Goal: Information Seeking & Learning: Learn about a topic

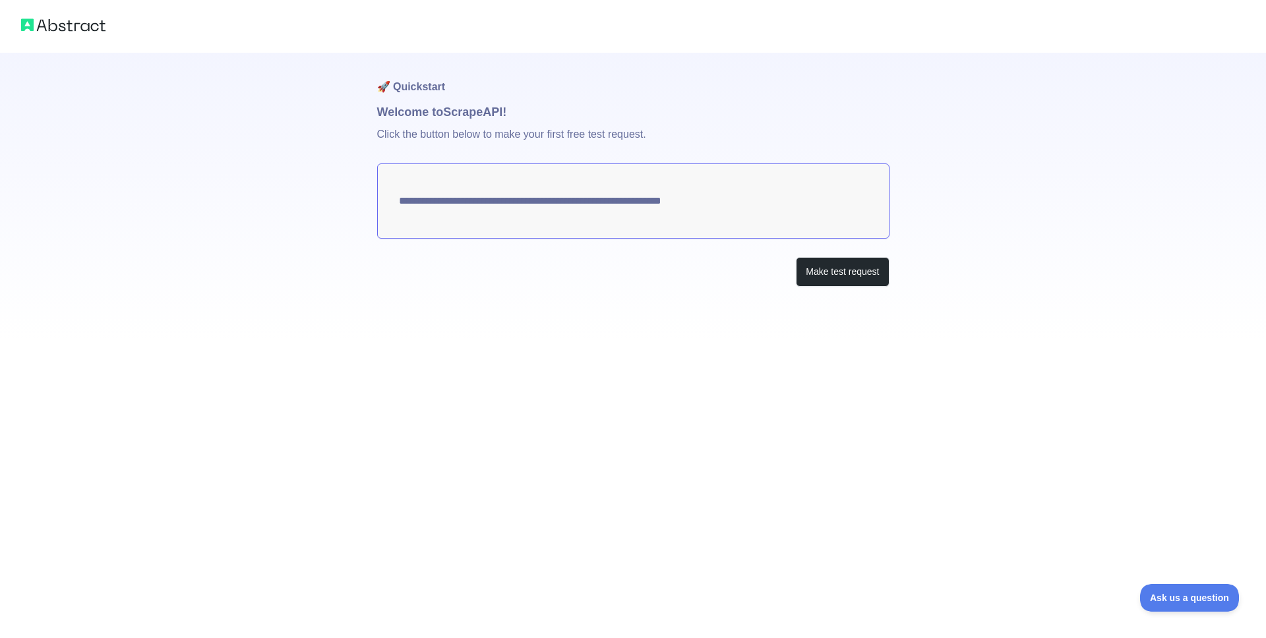
click at [400, 134] on p "Click the button below to make your first free test request." at bounding box center [633, 142] width 512 height 42
click at [760, 280] on div "Make test request" at bounding box center [633, 272] width 512 height 30
click at [847, 277] on button "Make test request" at bounding box center [842, 272] width 93 height 30
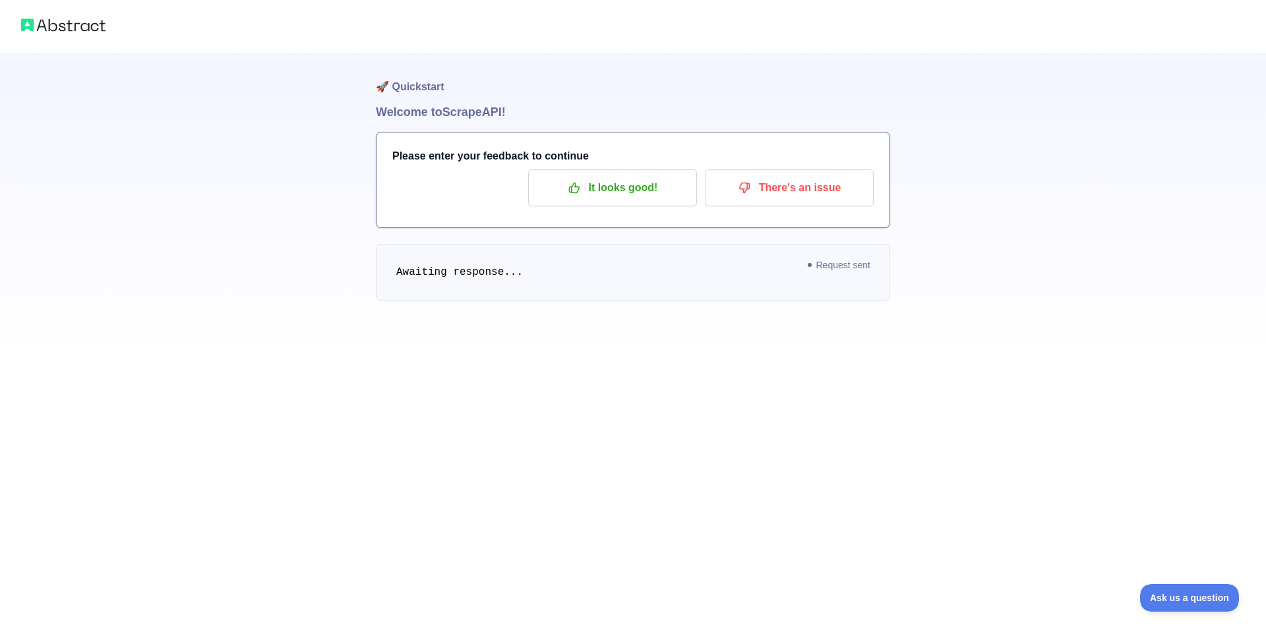
click at [516, 279] on pre "Awaiting response..." at bounding box center [633, 272] width 514 height 57
click at [731, 186] on p "There's an issue" at bounding box center [789, 188] width 149 height 22
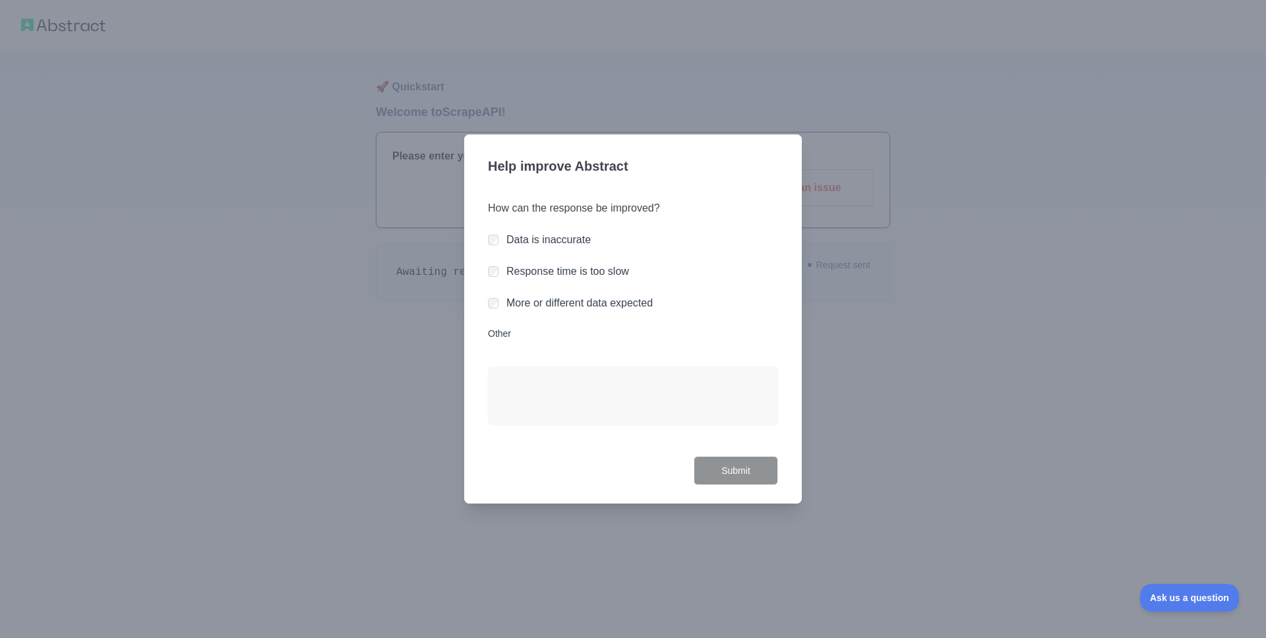
click at [493, 280] on div "How can the response be improved? Data is inaccurate Response time is too slow …" at bounding box center [633, 321] width 290 height 272
click at [498, 273] on div "Response time is too slow" at bounding box center [633, 272] width 290 height 16
click at [724, 468] on button "Submit" at bounding box center [736, 471] width 84 height 30
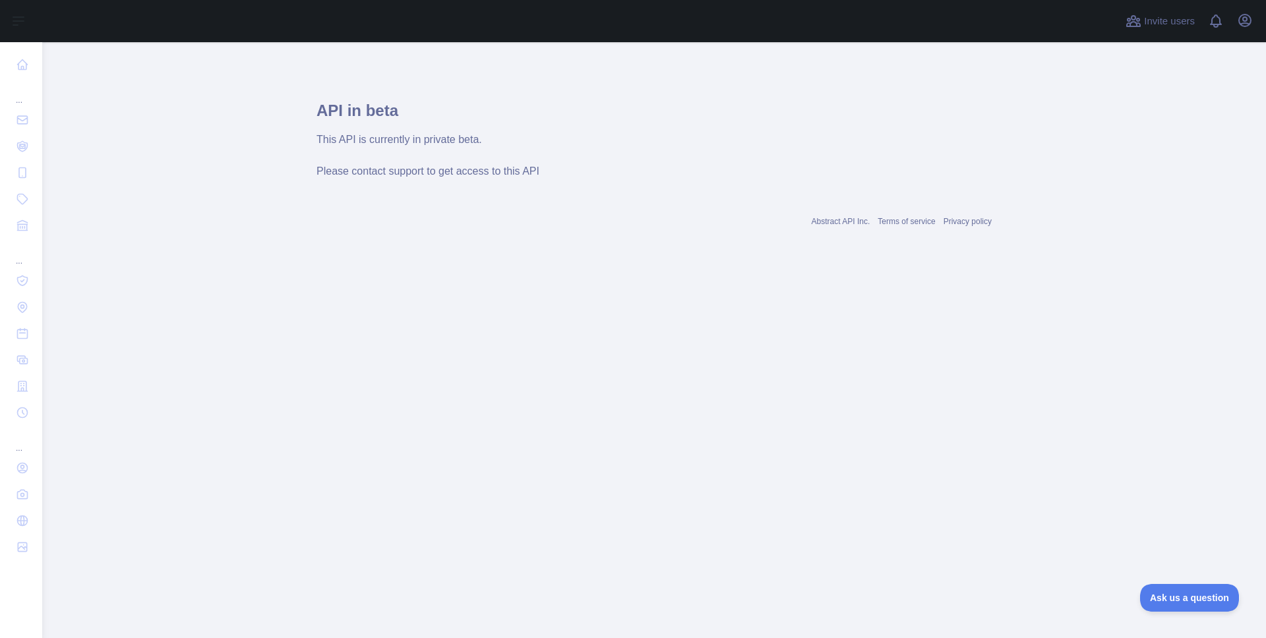
drag, startPoint x: 675, startPoint y: 295, endPoint x: 361, endPoint y: 243, distance: 318.9
click at [673, 294] on main "API in beta This API is currently in private beta. Please contact support to ge…" at bounding box center [654, 340] width 1224 height 596
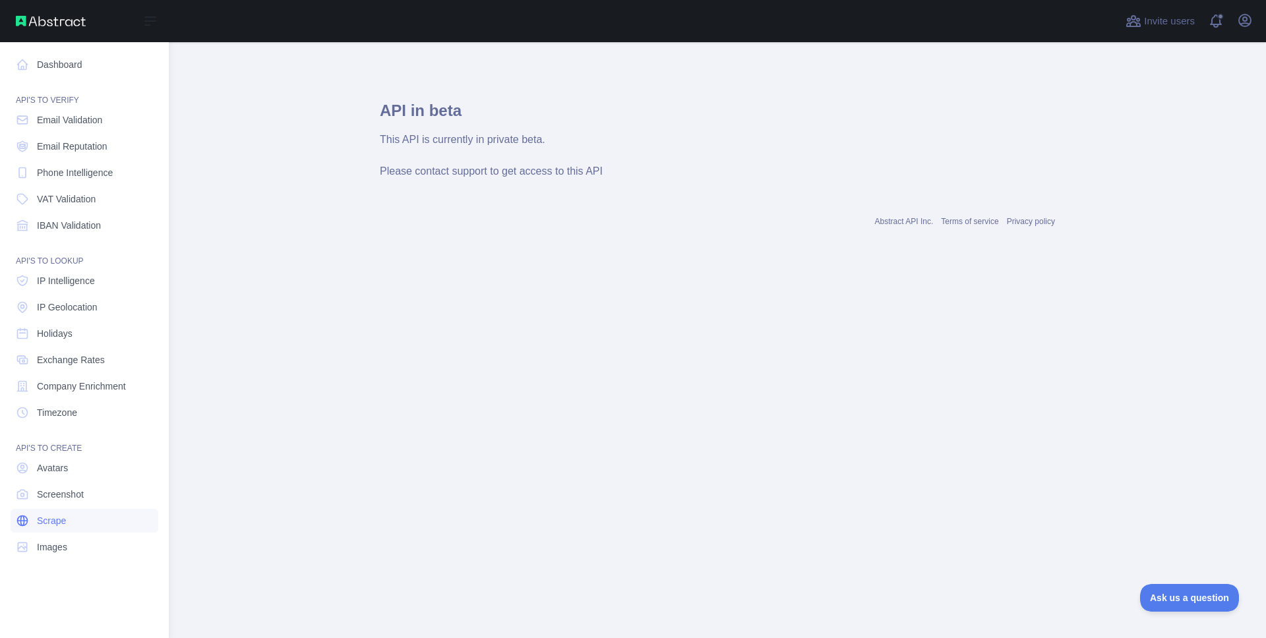
click at [63, 521] on span "Scrape" at bounding box center [51, 520] width 29 height 13
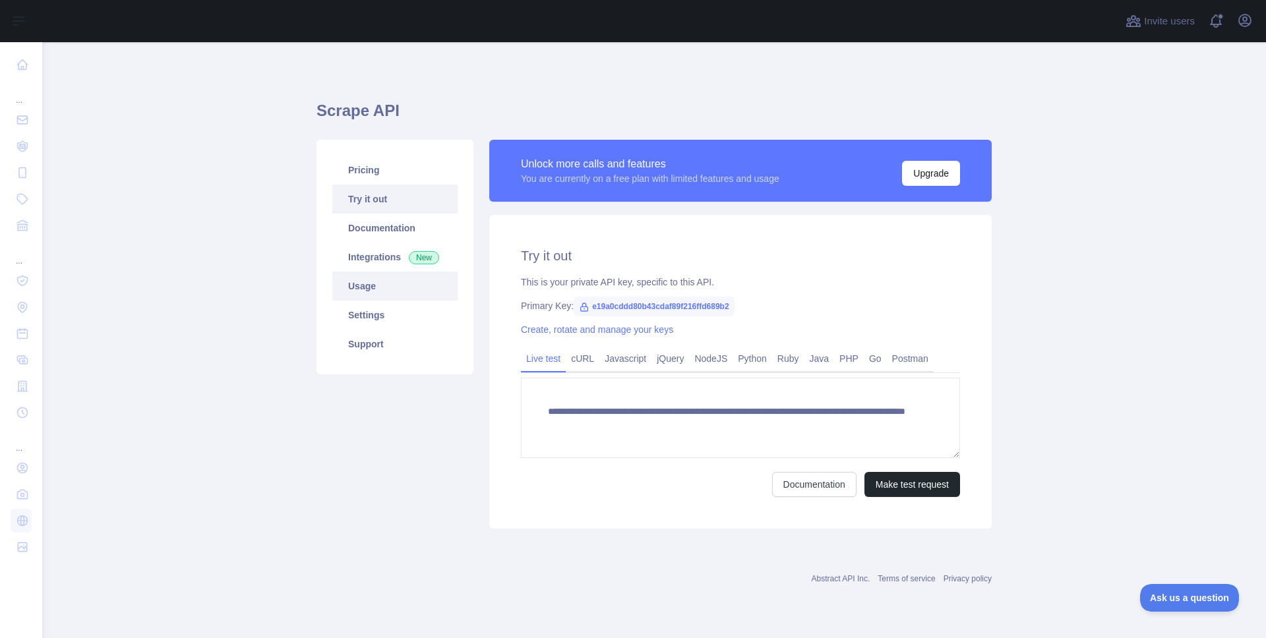
click at [398, 289] on link "Usage" at bounding box center [394, 286] width 125 height 29
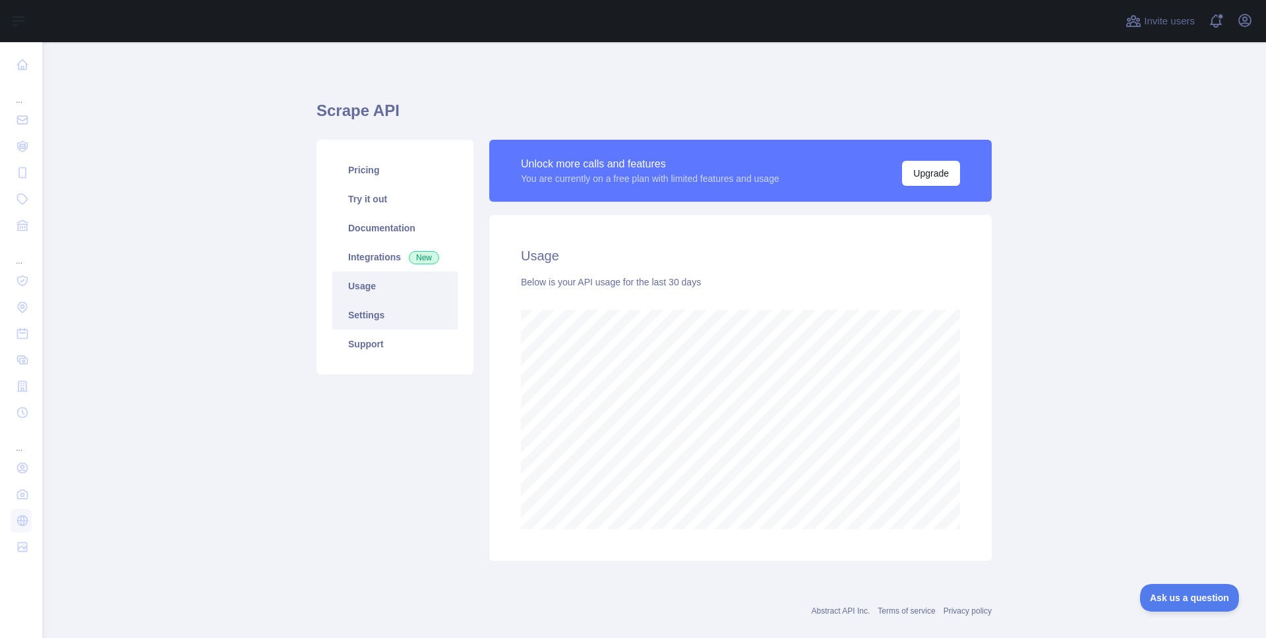
scroll to position [596, 1224]
click at [396, 264] on link "Integrations New" at bounding box center [394, 257] width 125 height 29
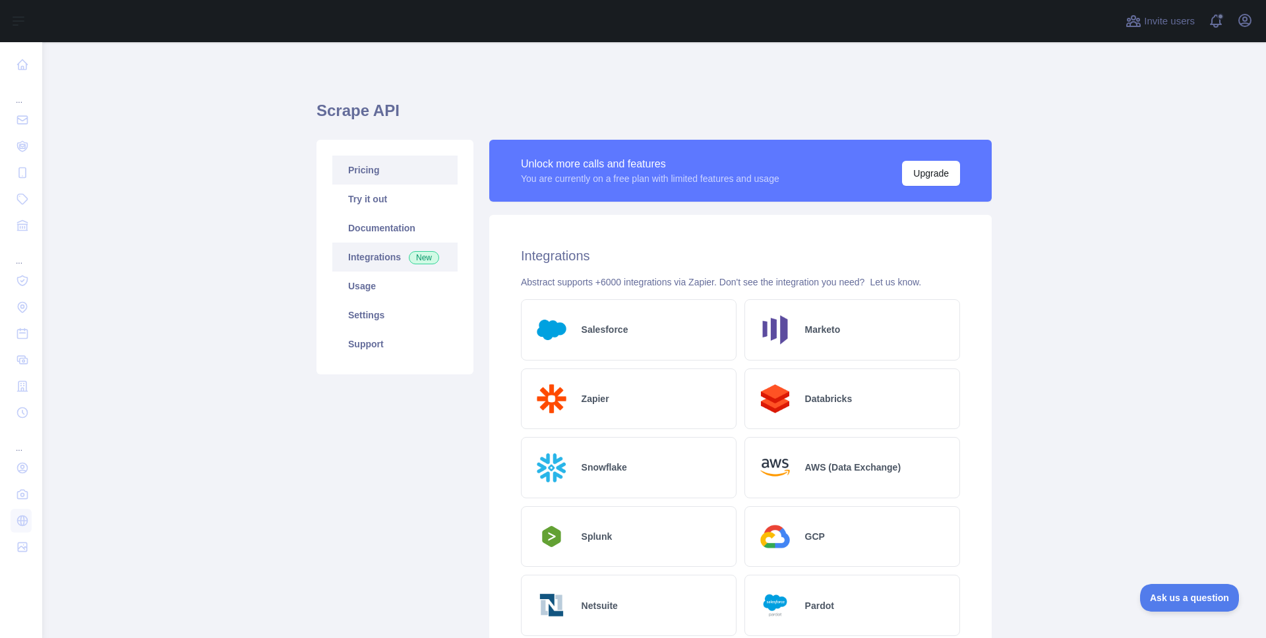
click at [388, 176] on link "Pricing" at bounding box center [394, 170] width 125 height 29
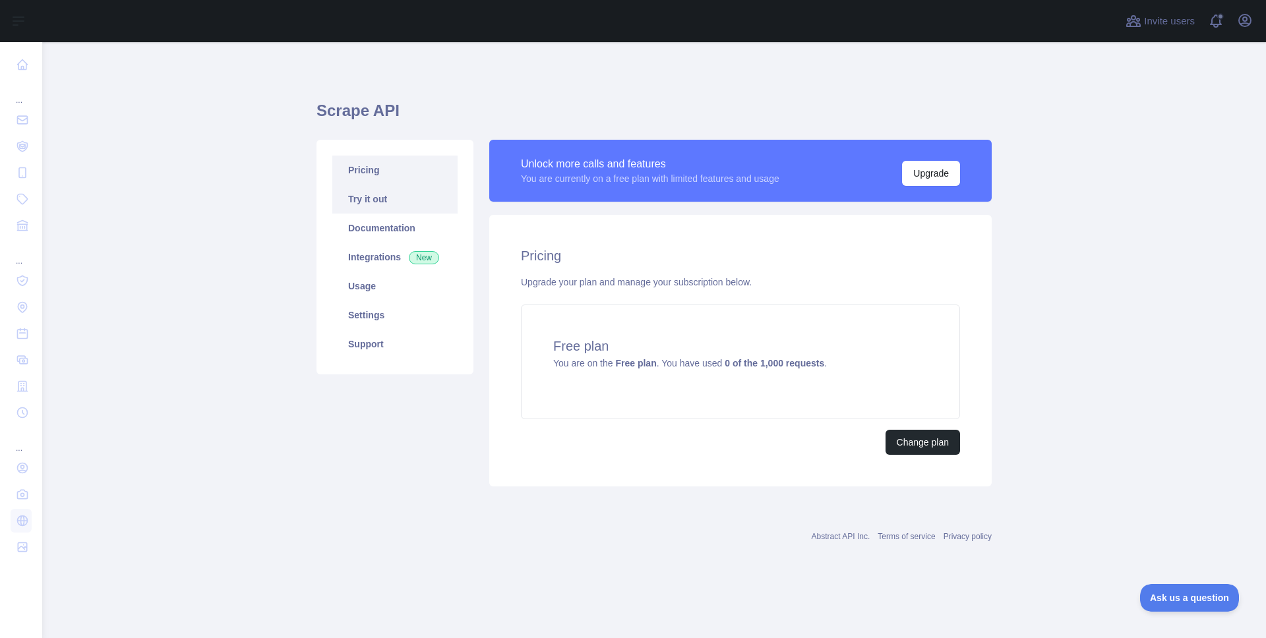
click at [386, 199] on link "Try it out" at bounding box center [394, 199] width 125 height 29
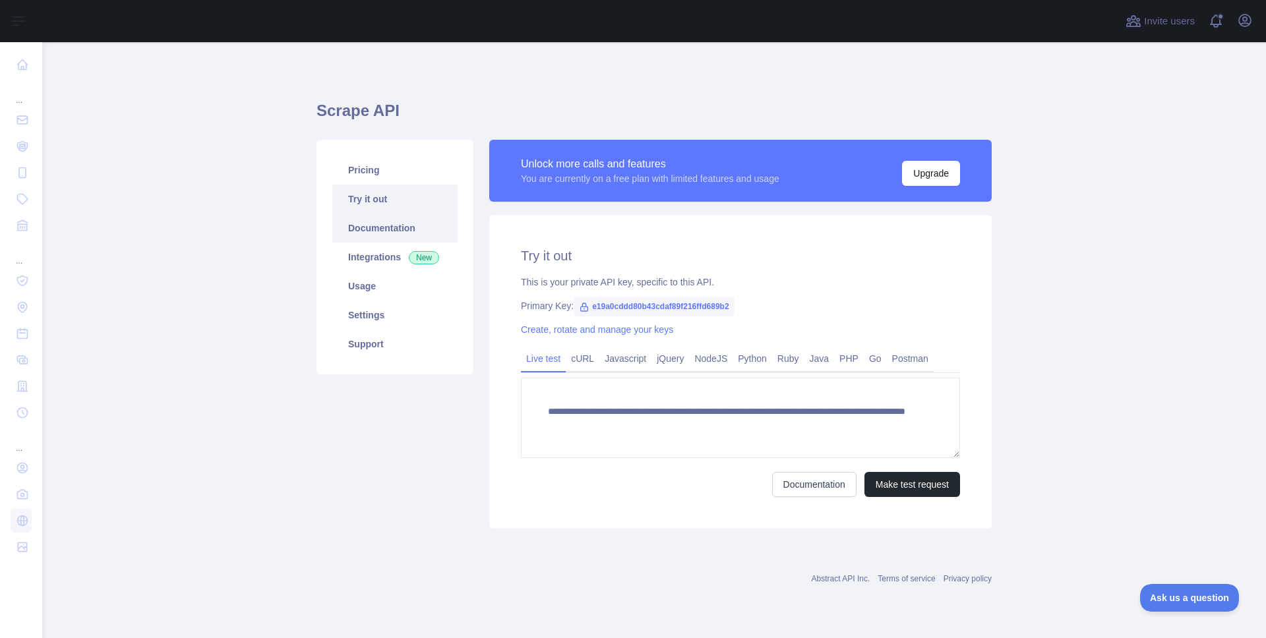
click at [396, 222] on link "Documentation" at bounding box center [394, 228] width 125 height 29
click at [392, 315] on link "Settings" at bounding box center [394, 315] width 125 height 29
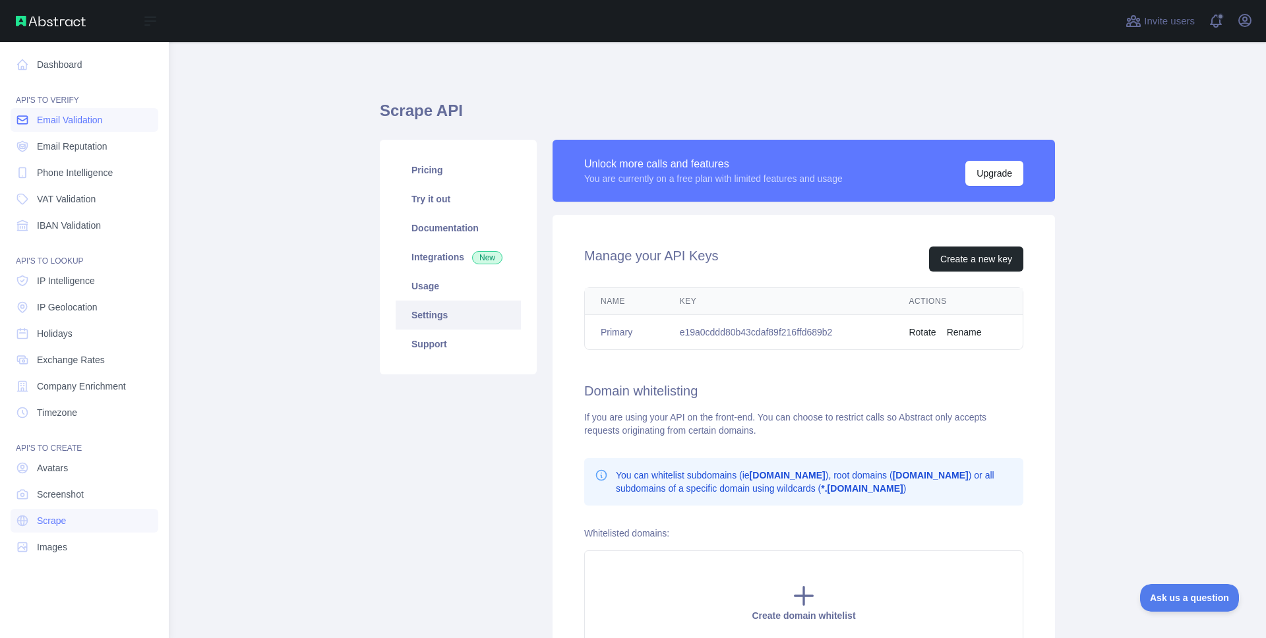
click at [35, 121] on link "Email Validation" at bounding box center [85, 120] width 148 height 24
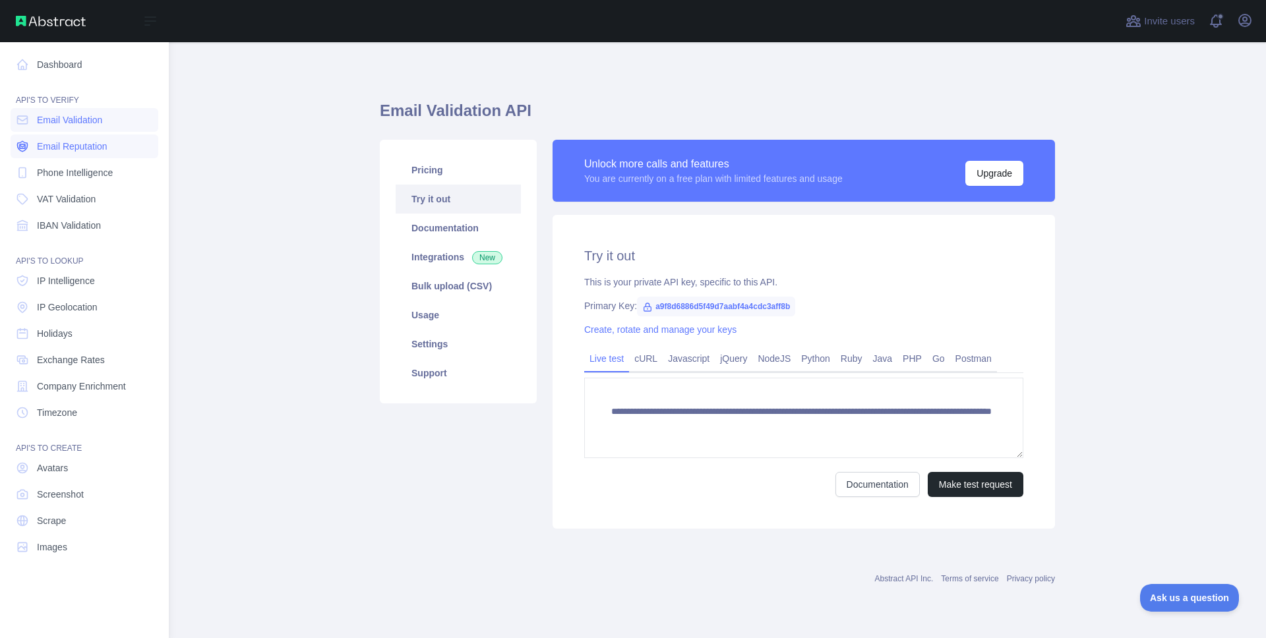
click at [39, 154] on link "Email Reputation" at bounding box center [85, 146] width 148 height 24
click at [40, 147] on span "Email Reputation" at bounding box center [72, 146] width 71 height 13
click at [47, 167] on span "Phone Intelligence" at bounding box center [75, 172] width 76 height 13
click at [52, 191] on link "VAT Validation" at bounding box center [85, 199] width 148 height 24
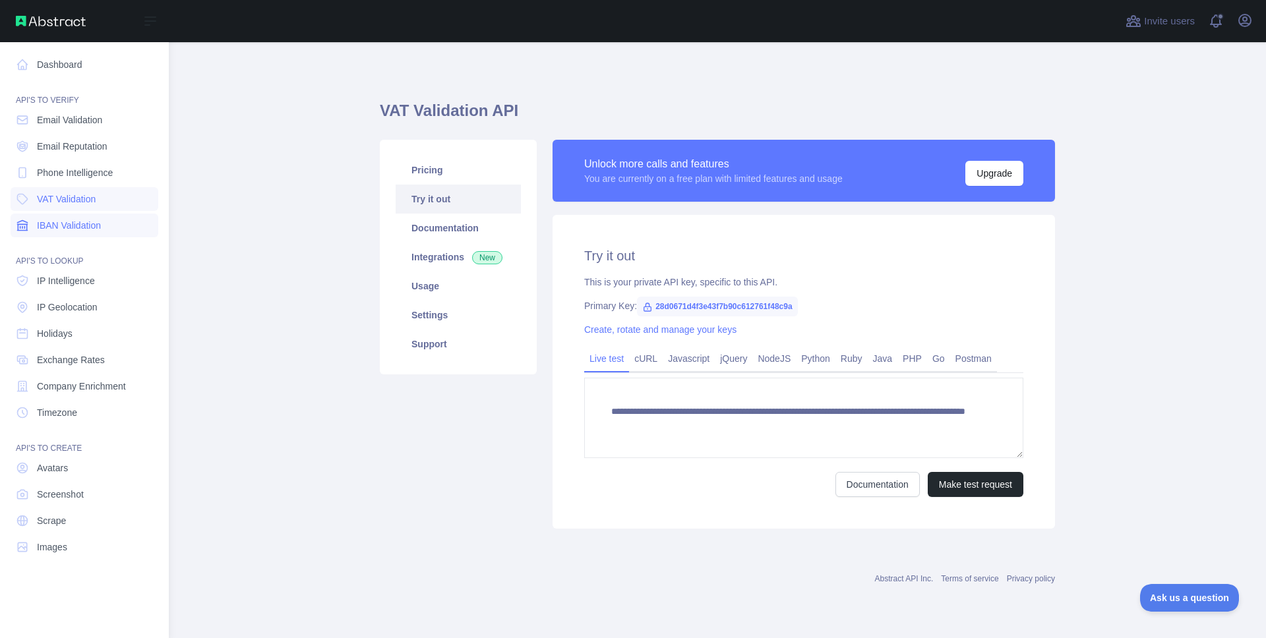
click at [64, 224] on span "IBAN Validation" at bounding box center [69, 225] width 64 height 13
click at [82, 274] on span "IP Intelligence" at bounding box center [66, 280] width 58 height 13
click at [76, 310] on span "IP Geolocation" at bounding box center [67, 307] width 61 height 13
click at [75, 328] on link "Holidays" at bounding box center [85, 334] width 148 height 24
click at [76, 357] on span "Exchange Rates" at bounding box center [71, 359] width 68 height 13
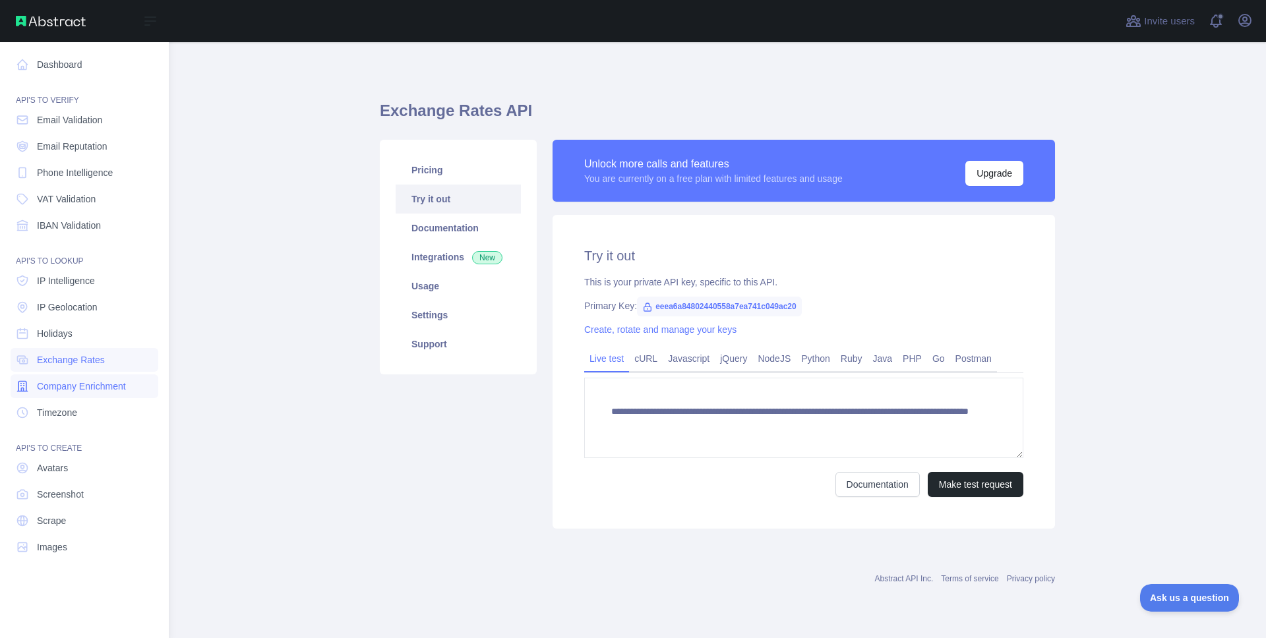
click at [82, 388] on span "Company Enrichment" at bounding box center [81, 386] width 89 height 13
click at [83, 404] on link "Timezone" at bounding box center [85, 413] width 148 height 24
click at [57, 475] on link "Avatars" at bounding box center [85, 468] width 148 height 24
click at [59, 494] on span "Screenshot" at bounding box center [60, 494] width 47 height 13
click at [56, 526] on span "Scrape" at bounding box center [51, 520] width 29 height 13
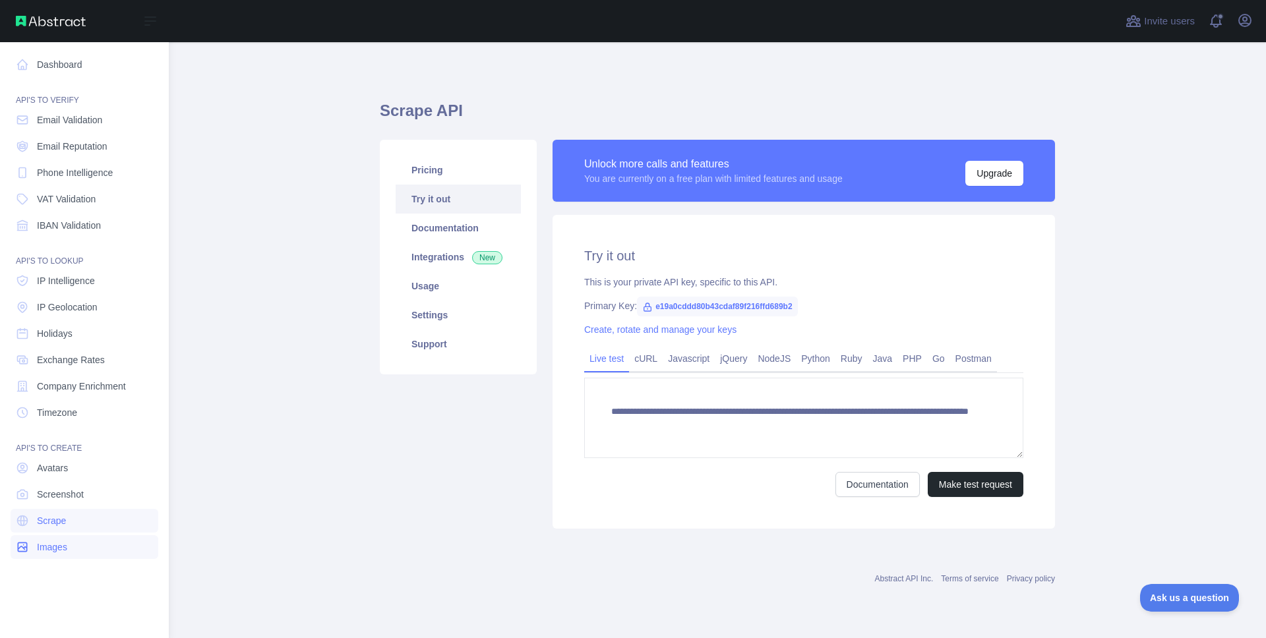
click at [55, 541] on span "Images" at bounding box center [52, 547] width 30 height 13
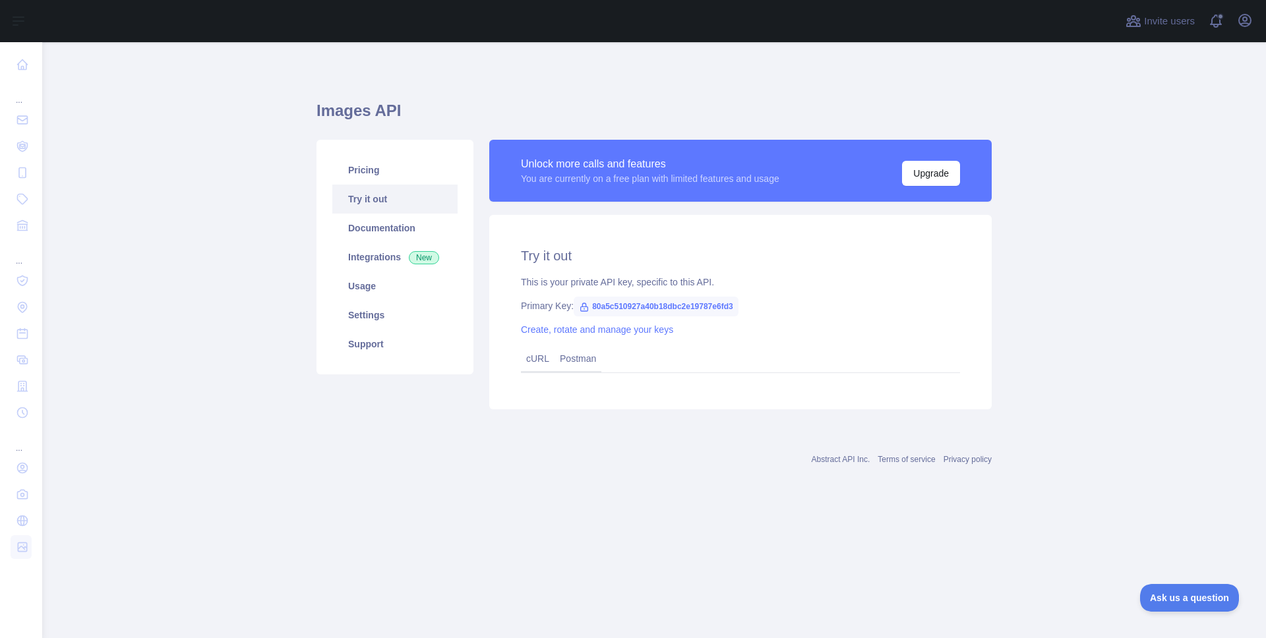
drag, startPoint x: 502, startPoint y: 146, endPoint x: 530, endPoint y: 109, distance: 46.2
click at [503, 146] on div "Unlock more calls and features You are currently on a free plan with limited fe…" at bounding box center [740, 171] width 502 height 62
